Goal: Use online tool/utility: Utilize a website feature to perform a specific function

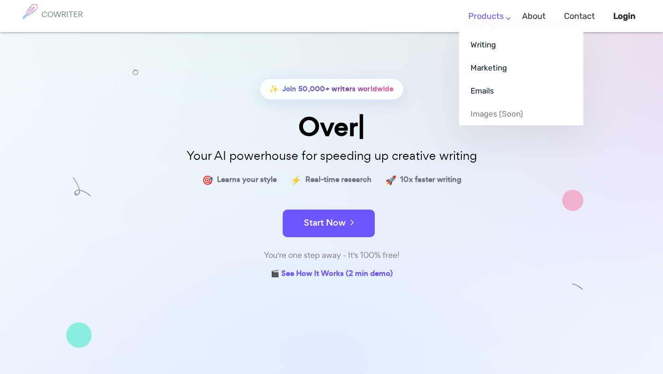
click at [485, 29] on ul "Writing Marketing Emails Images (soon)" at bounding box center [521, 77] width 124 height 96
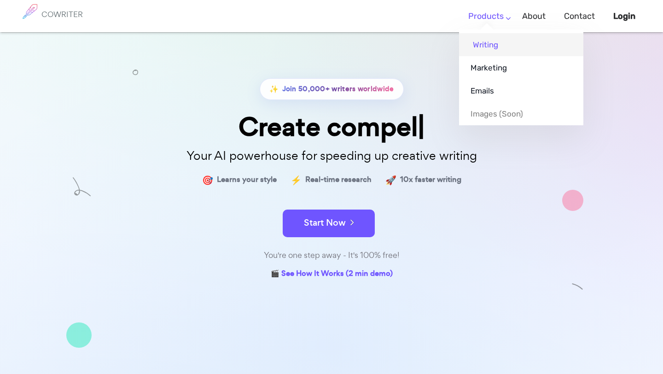
click at [489, 45] on link "Writing" at bounding box center [521, 44] width 124 height 23
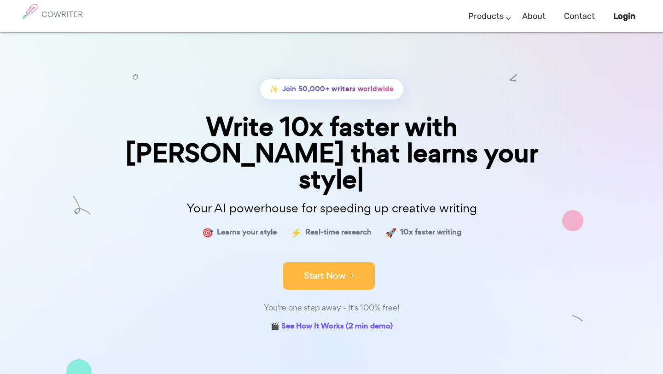
click at [321, 262] on button "Start Now" at bounding box center [329, 276] width 92 height 28
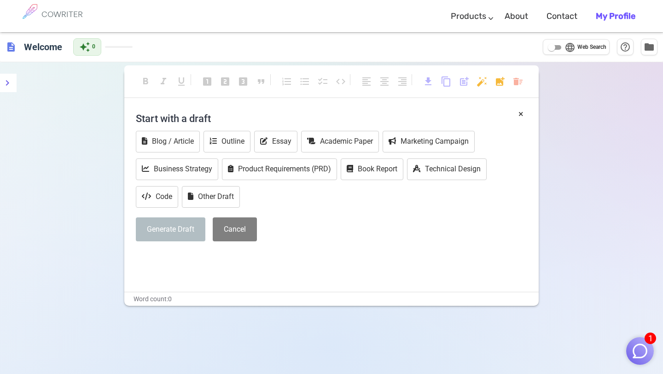
click at [342, 265] on div "× Start with a draft Blog / Article Outline Essay Academic Paper Marketing Camp…" at bounding box center [331, 199] width 414 height 184
click at [225, 115] on h4 "Start with a draft" at bounding box center [331, 118] width 391 height 22
click at [177, 121] on h4 "Start with a draft" at bounding box center [331, 118] width 391 height 22
click at [279, 203] on div "Blog / Article Outline Essay Academic Paper Marketing Campaign Business Strateg…" at bounding box center [331, 170] width 391 height 79
click at [267, 141] on icon at bounding box center [263, 140] width 7 height 7
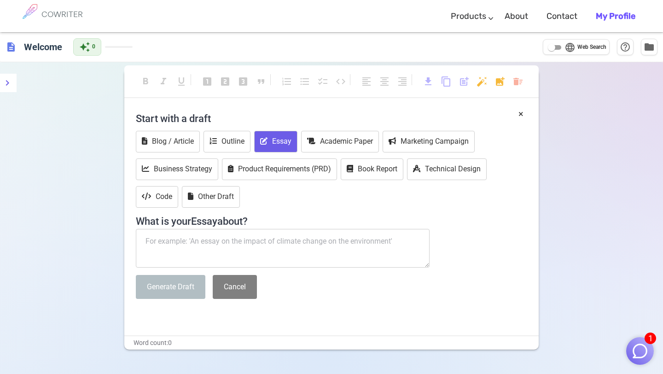
click at [203, 247] on textarea at bounding box center [283, 248] width 294 height 39
click at [196, 249] on textarea at bounding box center [283, 248] width 294 height 39
